Goal: Information Seeking & Learning: Learn about a topic

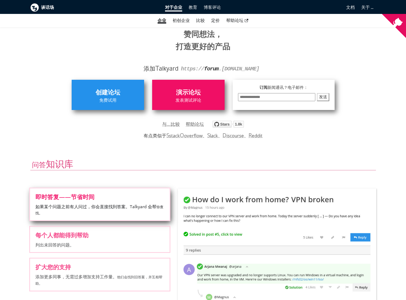
scroll to position [148, 0]
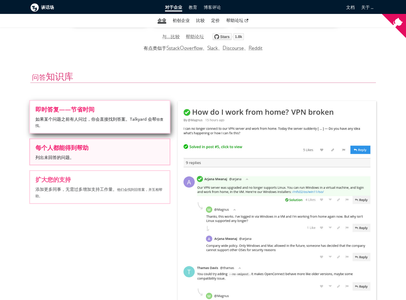
click at [88, 153] on label "每个人都能得到帮助 列出未回答的问题。" at bounding box center [99, 151] width 139 height 25
click at [0, 0] on input "每个人都能得到帮助 列出未回答的问题。" at bounding box center [0, 0] width 0 height 0
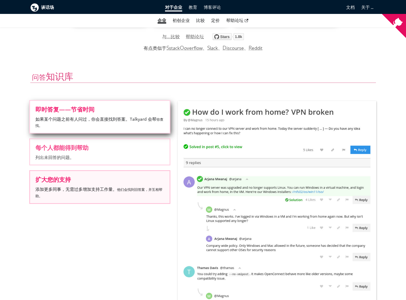
click at [103, 181] on span "扩大您的支持" at bounding box center [99, 180] width 129 height 6
click at [0, 0] on input "扩大您的支持 添加更多 同事 ，无需过多增加支持工作量。 他们会找到旧答案，并互相帮助。" at bounding box center [0, 0] width 0 height 0
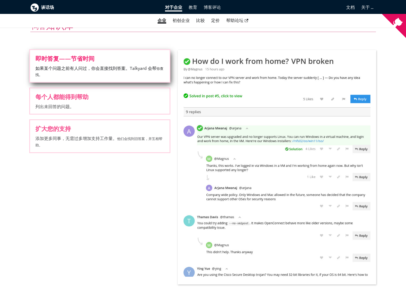
scroll to position [289, 0]
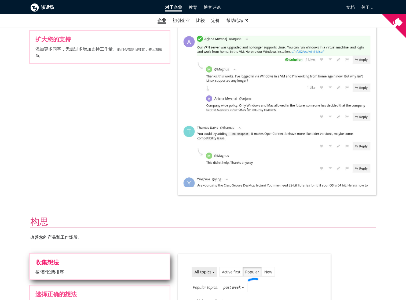
click at [114, 269] on span "按“赞”投票排序" at bounding box center [99, 272] width 129 height 6
click at [0, 0] on input "收集想法 按“赞”投票排序" at bounding box center [0, 0] width 0 height 0
click at [124, 254] on div "收集想法 按“赞”投票排序 选择正确的想法 讨论想法。支持/反对浮出水面的充分理由。 避免错误 看看其他人是否不同意某些观点。阅读回复，找出问题所在。" at bounding box center [99, 302] width 147 height 96
click at [121, 291] on span "选择正确的想法" at bounding box center [99, 294] width 129 height 6
click at [0, 0] on input "选择正确的想法 讨论想法。支持/反对浮出水面的充分理由。" at bounding box center [0, 0] width 0 height 0
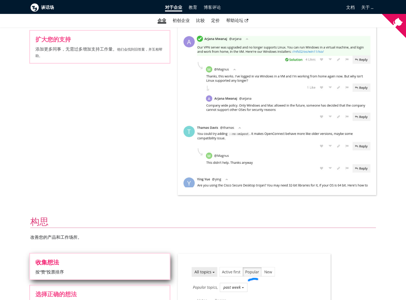
click at [0, 0] on input "避免错误 看看其他人是否不同意某些观点。阅读回复，找出问题所在。" at bounding box center [0, 0] width 0 height 0
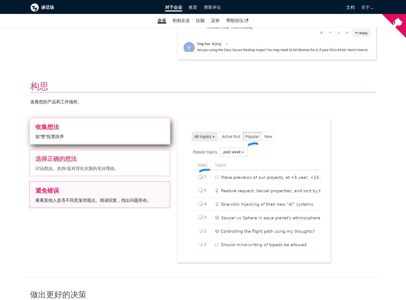
scroll to position [425, 0]
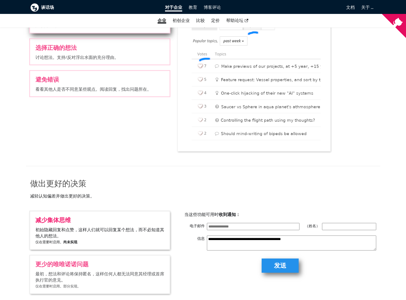
scroll to position [546, 0]
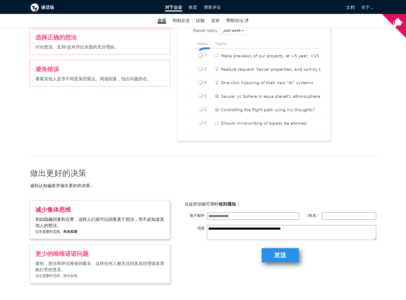
click at [0, 0] on input "洞察力和透明度 将讨论按类别组织， 每个团队对应一个类别 。查看每个 团队 正在做什么/讨论什么。 （私人讨论除外）" at bounding box center [0, 0] width 0 height 0
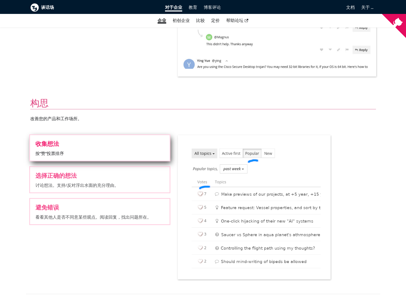
scroll to position [185, 0]
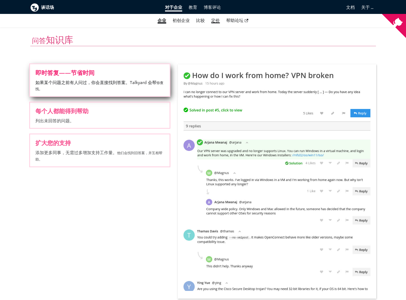
click at [215, 20] on font "定价" at bounding box center [215, 20] width 9 height 5
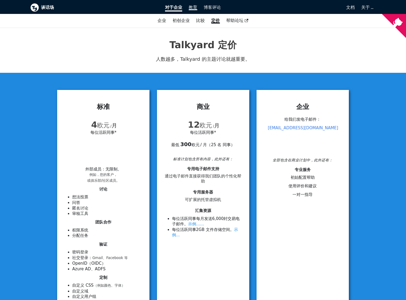
click at [198, 7] on link "教育" at bounding box center [192, 7] width 15 height 9
